Goal: Navigation & Orientation: Find specific page/section

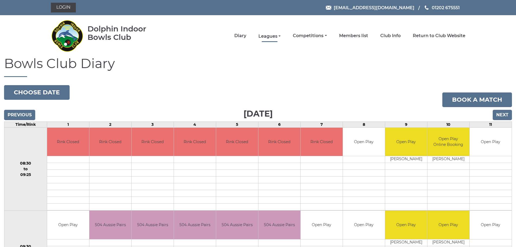
click at [277, 36] on link "Leagues" at bounding box center [270, 36] width 22 height 6
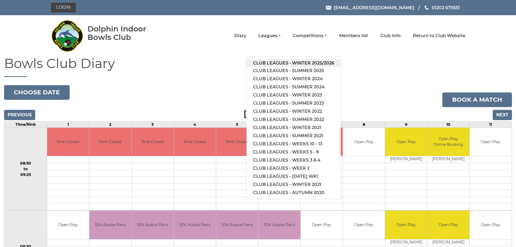
click at [308, 62] on link "Club leagues - Winter 2025/2026" at bounding box center [294, 63] width 94 height 8
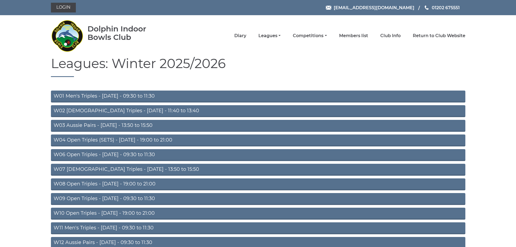
click at [164, 124] on link "W03 Aussie Pairs - Monday - 13:50 to 15:50" at bounding box center [258, 126] width 415 height 12
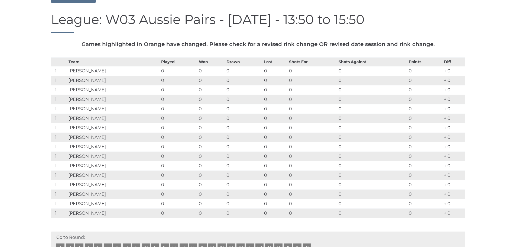
scroll to position [54, 0]
